Goal: Transaction & Acquisition: Subscribe to service/newsletter

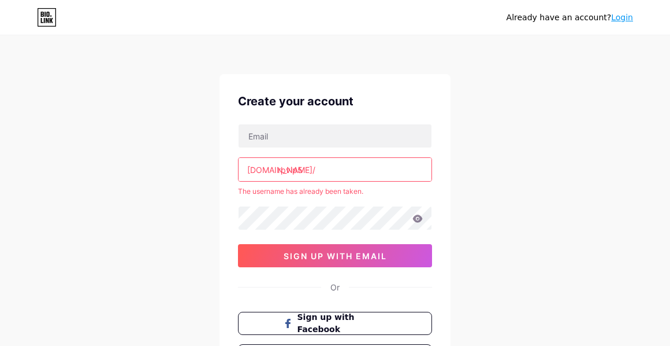
click at [340, 167] on input "rpvip5" at bounding box center [335, 169] width 193 height 23
click at [292, 170] on input "rpvip5" at bounding box center [335, 169] width 193 height 23
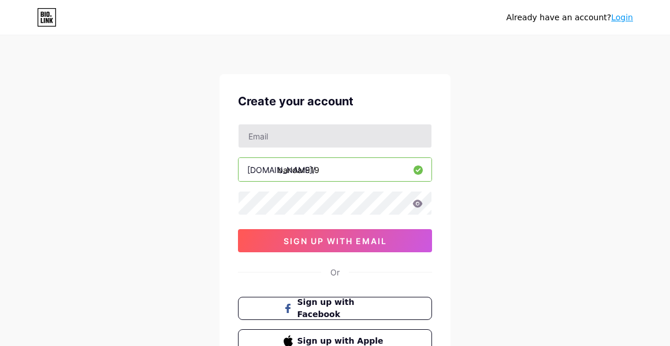
type input "bandar919"
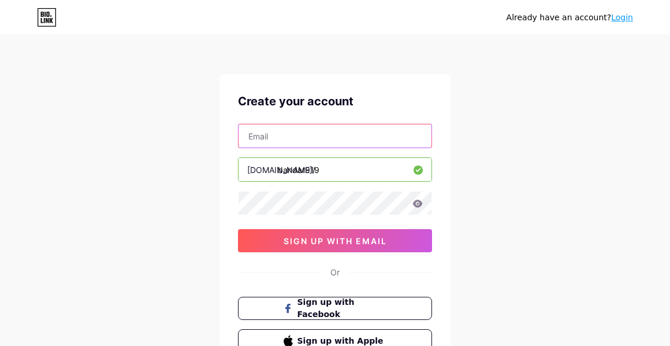
click at [282, 138] on input "text" at bounding box center [335, 135] width 193 height 23
type input "[EMAIL_ADDRESS][DOMAIN_NAME]"
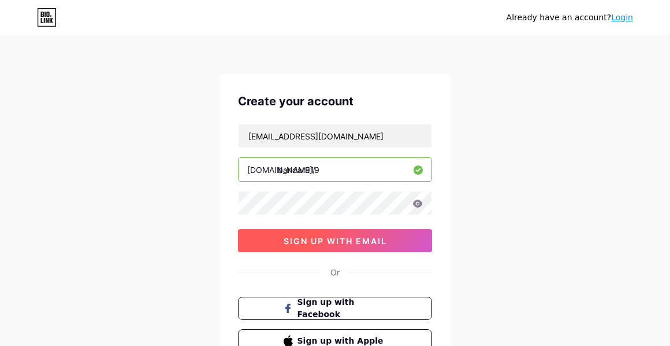
click at [278, 235] on button "sign up with email" at bounding box center [335, 240] width 194 height 23
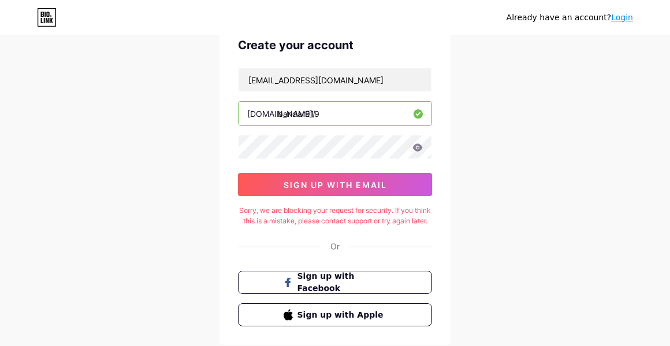
scroll to position [137, 0]
